Goal: Transaction & Acquisition: Purchase product/service

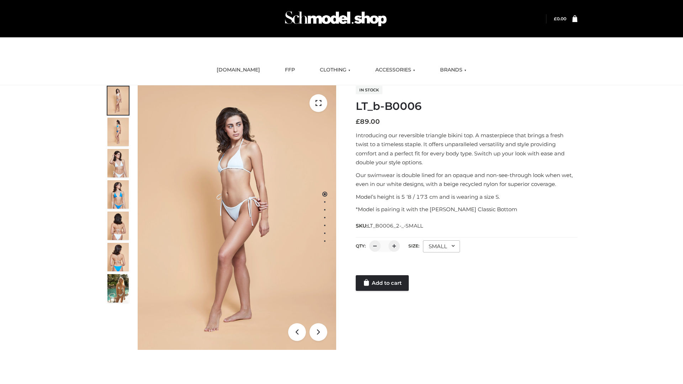
click at [383, 283] on link "Add to cart" at bounding box center [382, 283] width 53 height 16
